Goal: Transaction & Acquisition: Purchase product/service

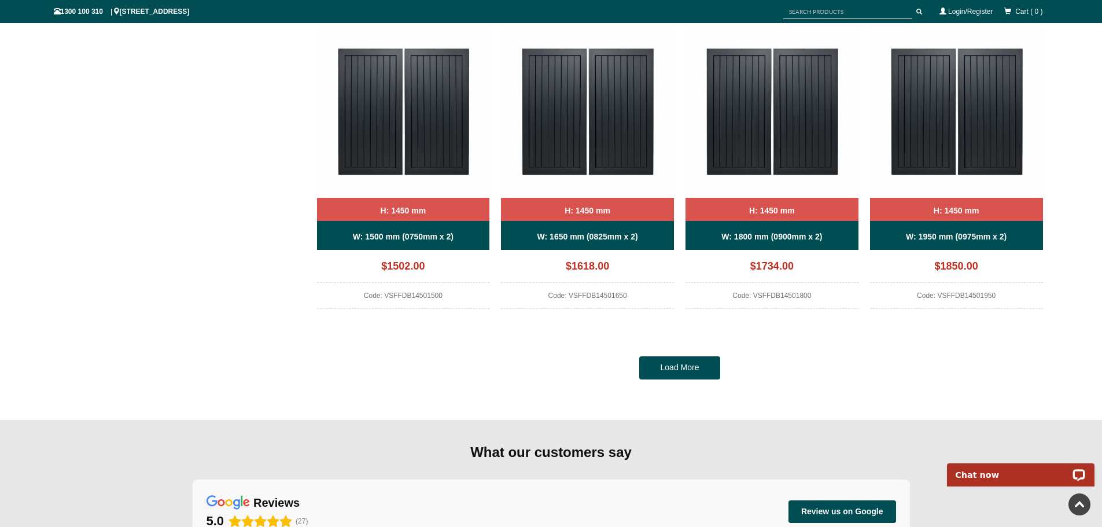
scroll to position [1128, 0]
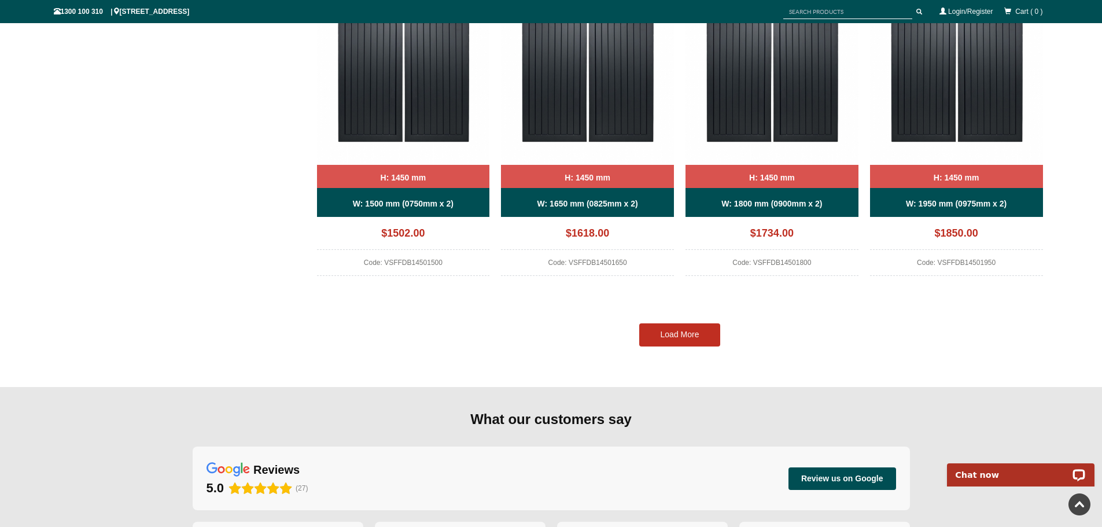
click at [692, 344] on link "Load More" at bounding box center [679, 334] width 81 height 23
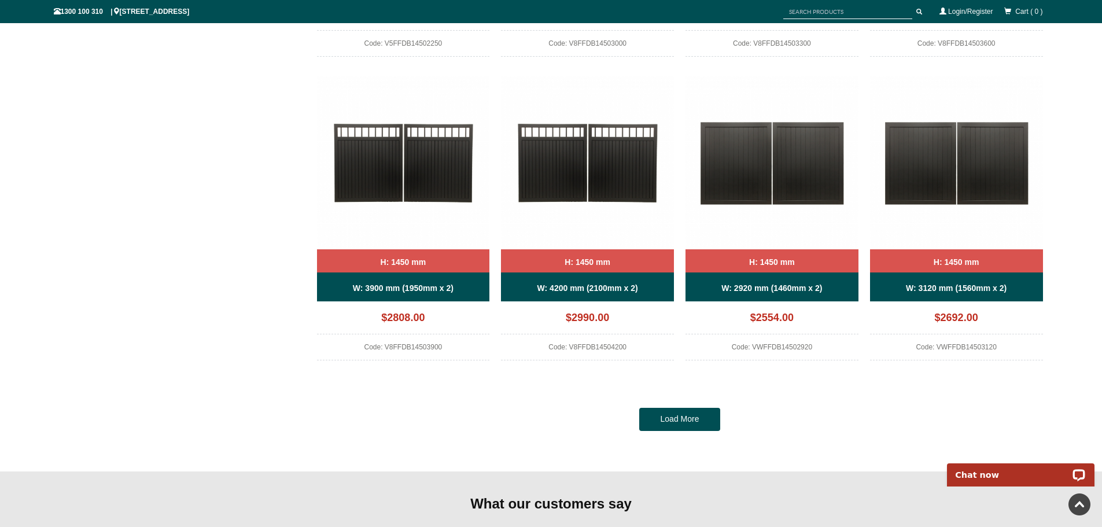
scroll to position [2285, 0]
click at [691, 419] on link "Load More" at bounding box center [679, 419] width 81 height 23
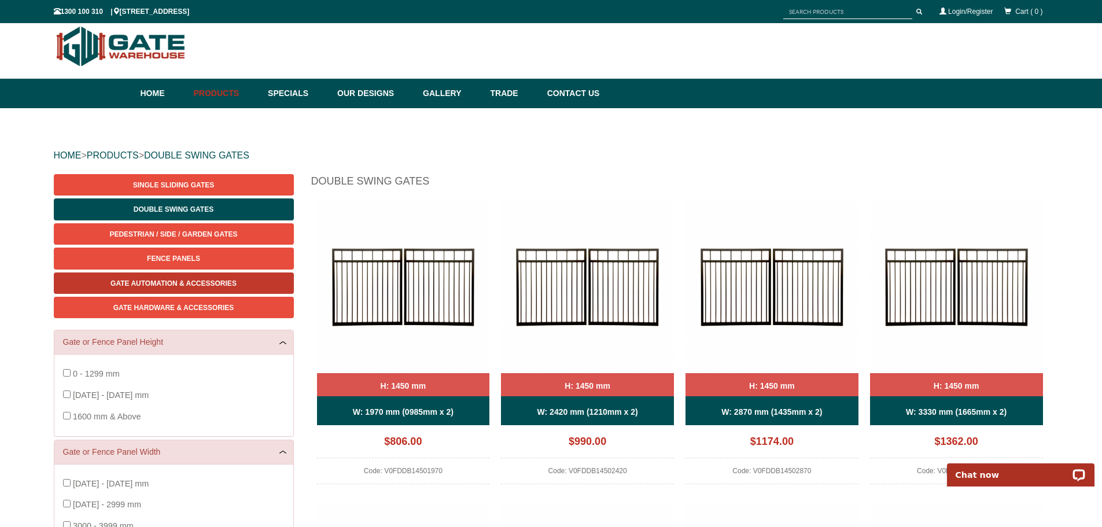
scroll to position [0, 0]
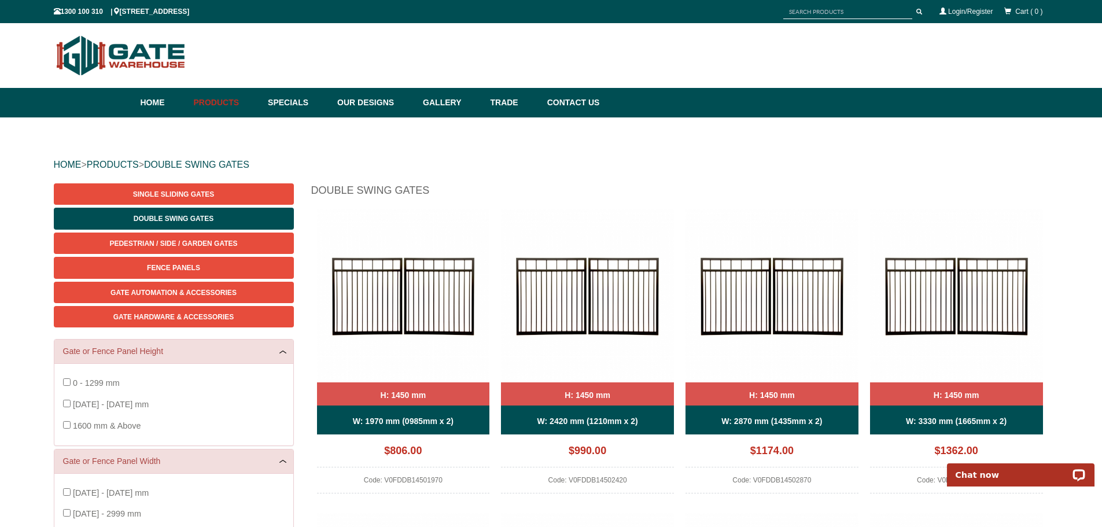
click at [830, 11] on input "text" at bounding box center [847, 12] width 129 height 14
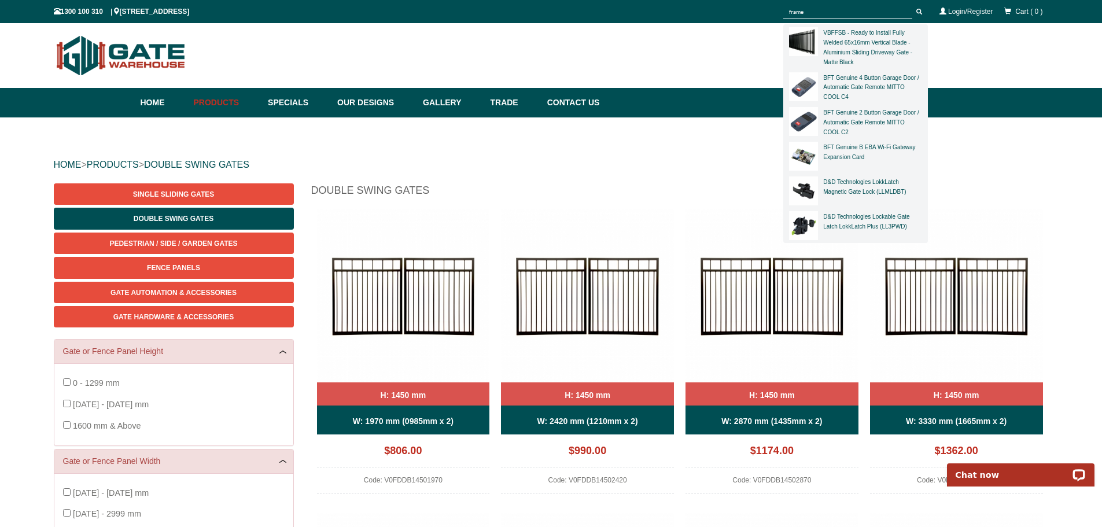
type input "frame"
click at [911, 5] on button "submit" at bounding box center [919, 12] width 17 height 14
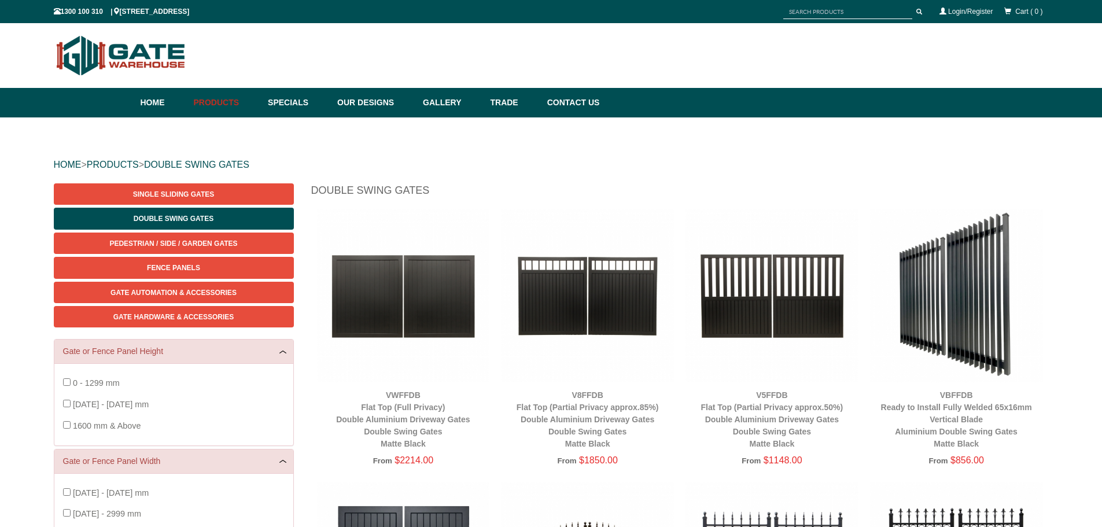
scroll to position [26, 0]
